Goal: Transaction & Acquisition: Download file/media

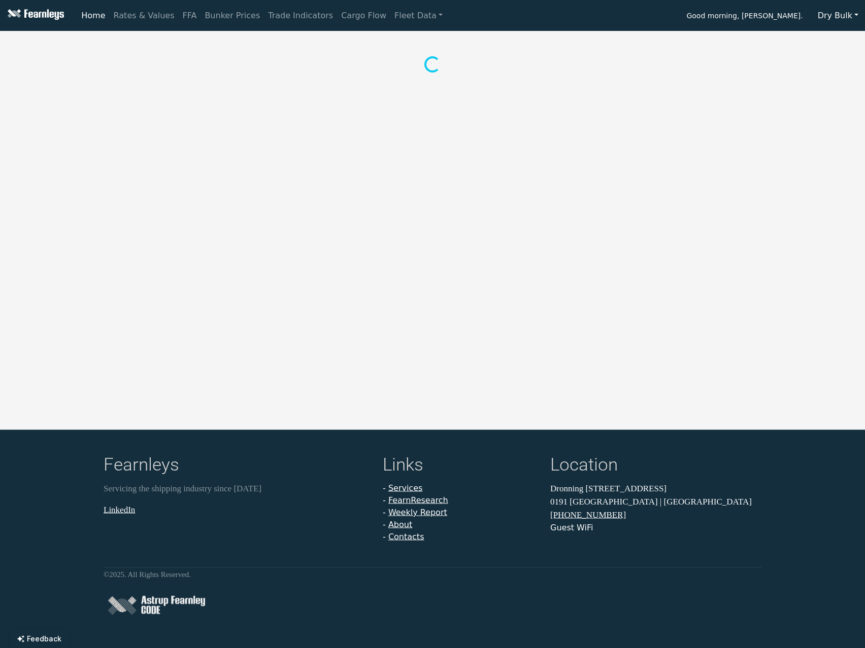
click at [826, 15] on button "Dry Bulk" at bounding box center [838, 15] width 54 height 19
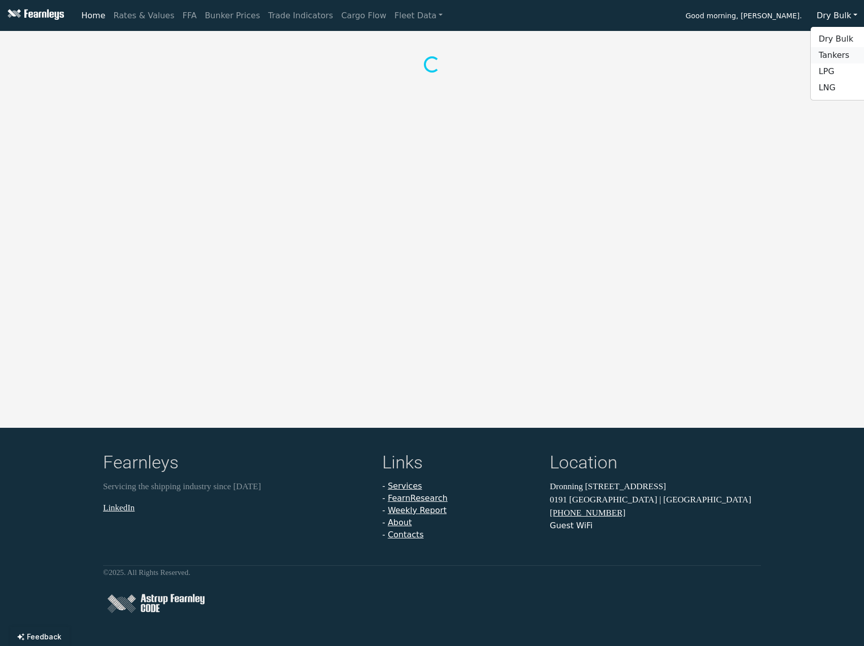
click at [839, 51] on link "Tankers" at bounding box center [850, 55] width 80 height 16
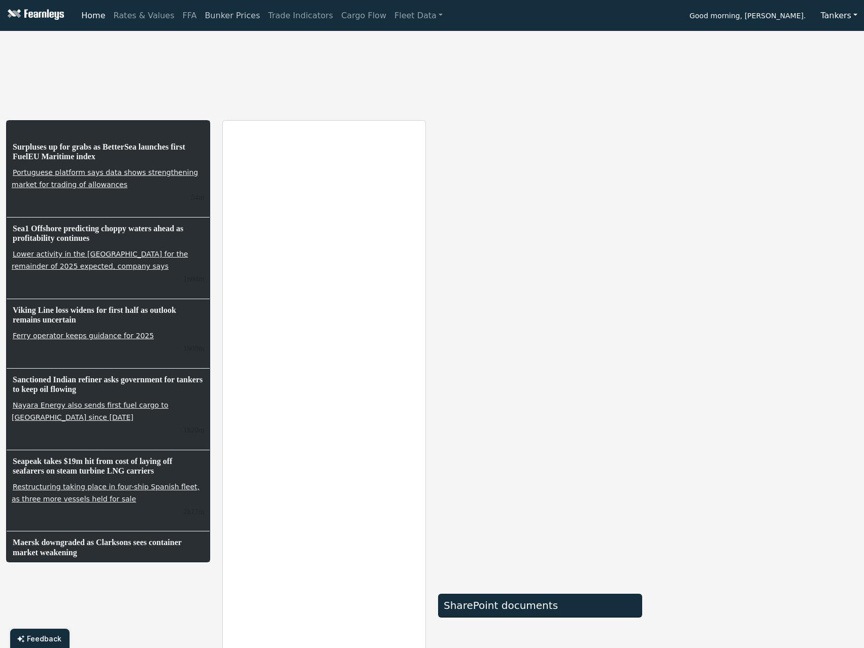
click at [209, 16] on link "Bunker Prices" at bounding box center [231, 16] width 63 height 20
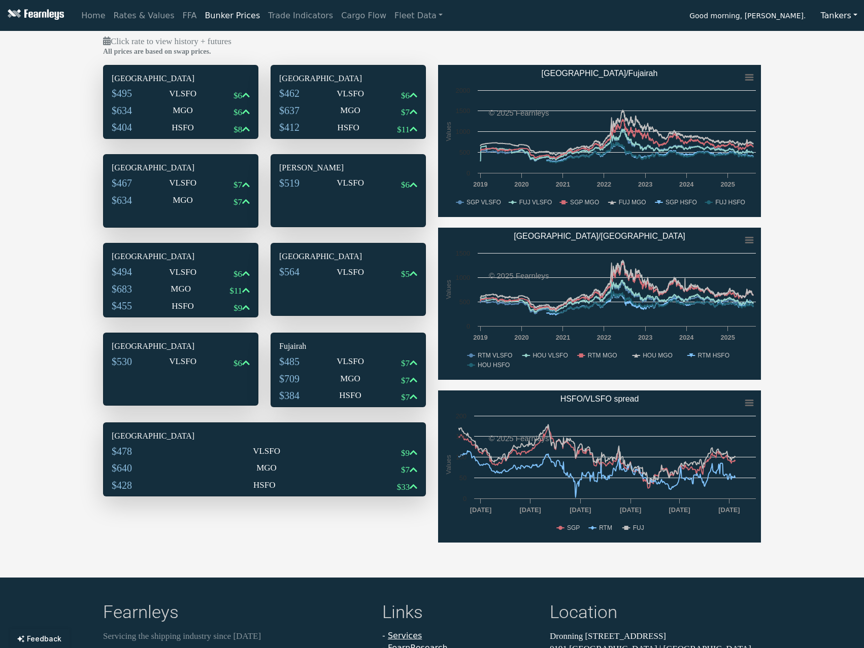
click at [154, 101] on div "$495 VLSFO $6" at bounding box center [181, 95] width 138 height 17
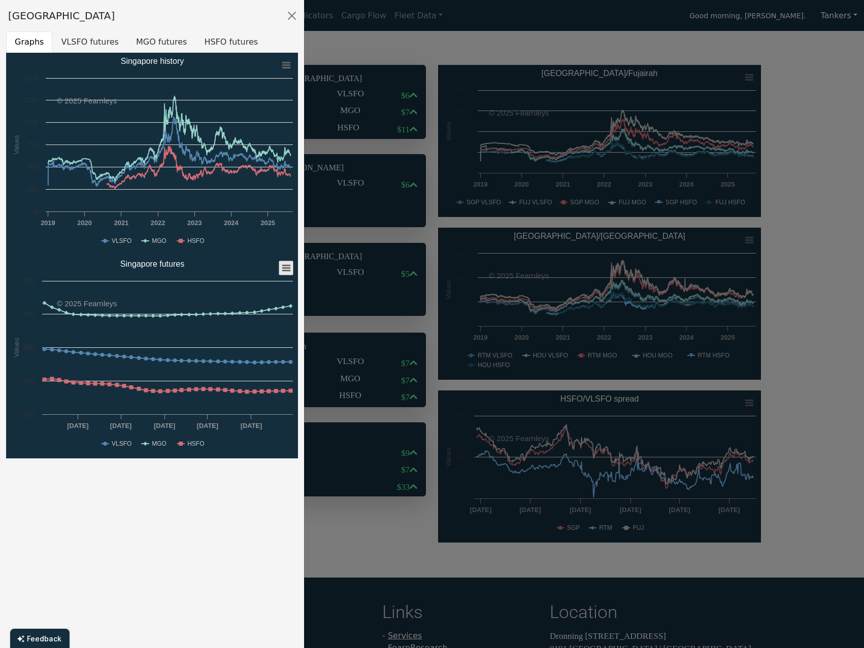
click at [284, 268] on icon "Singapore futures" at bounding box center [286, 268] width 7 height 5
click at [255, 317] on li "Download XLS" at bounding box center [253, 317] width 71 height 14
click at [417, 54] on div at bounding box center [432, 324] width 864 height 648
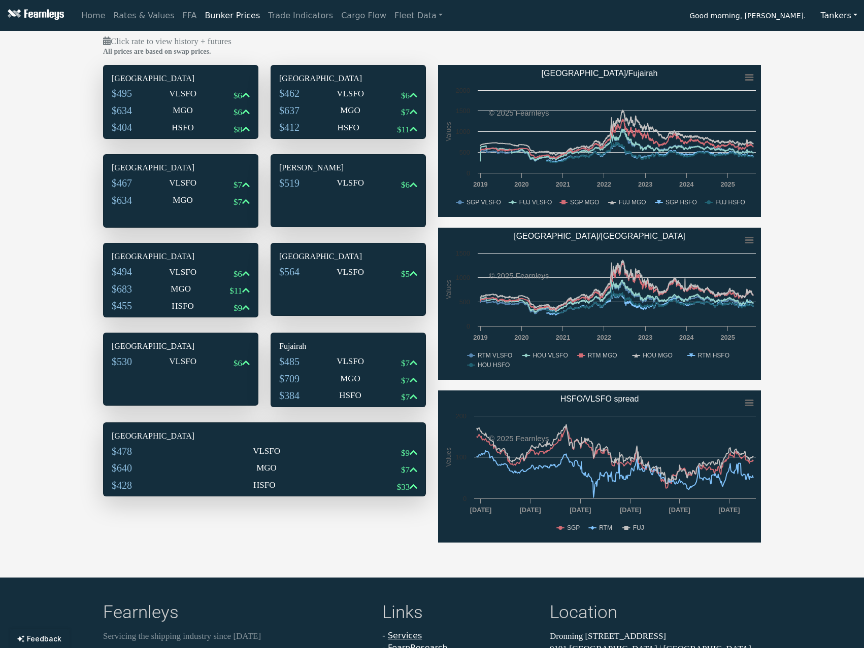
click at [331, 93] on div "$462 VLSFO $6" at bounding box center [348, 95] width 138 height 17
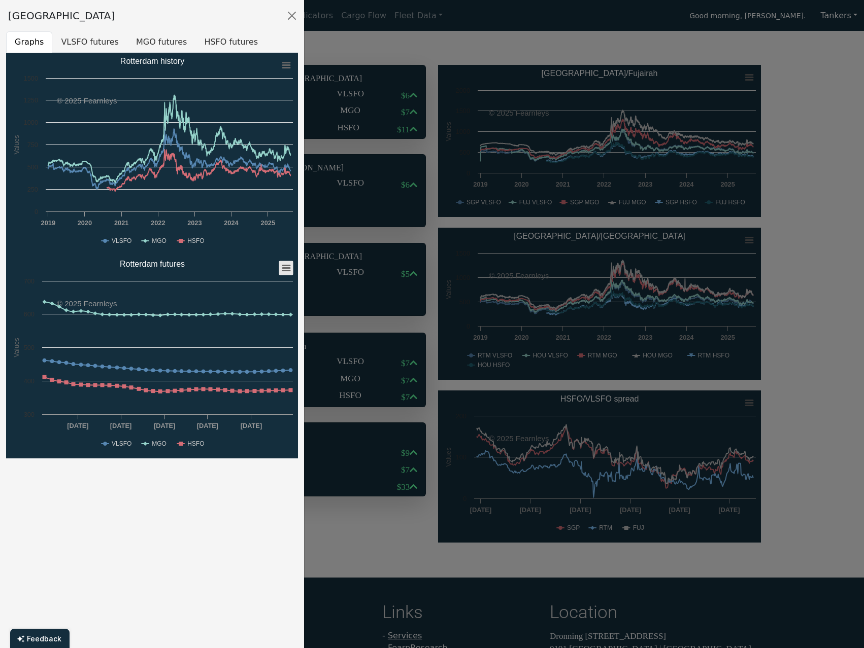
click at [286, 268] on icon "Rotterdam futures" at bounding box center [286, 268] width 7 height 5
click at [251, 318] on li "Download XLS" at bounding box center [253, 317] width 71 height 14
click at [393, 59] on div at bounding box center [432, 324] width 864 height 648
